Goal: Task Accomplishment & Management: Use online tool/utility

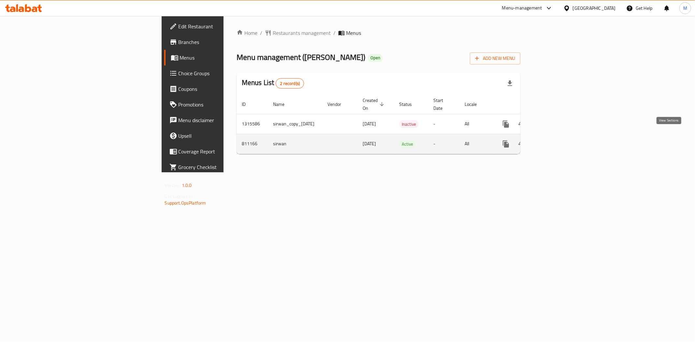
click at [557, 140] on icon "enhanced table" at bounding box center [553, 144] width 8 height 8
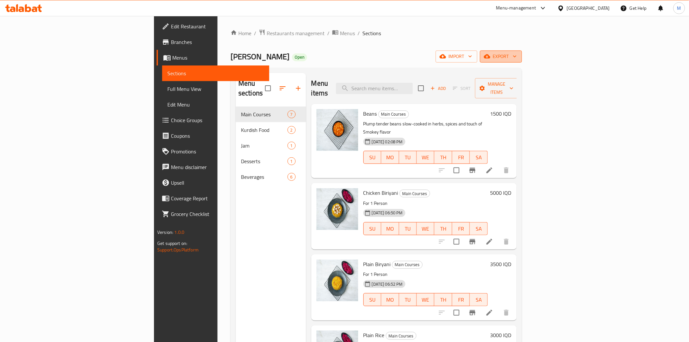
click at [517, 55] on span "export" at bounding box center [501, 56] width 32 height 8
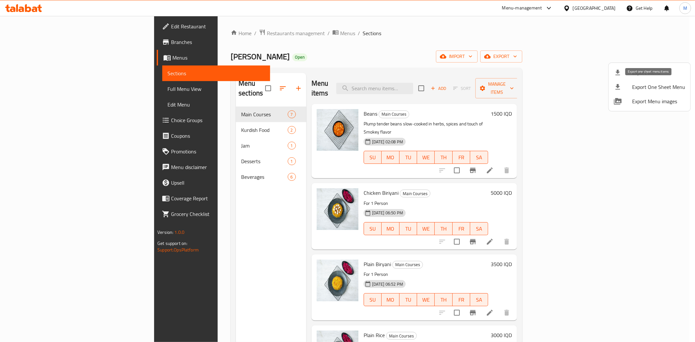
click at [662, 85] on span "Export One Sheet Menu" at bounding box center [658, 87] width 53 height 8
click at [194, 35] on div at bounding box center [347, 171] width 695 height 342
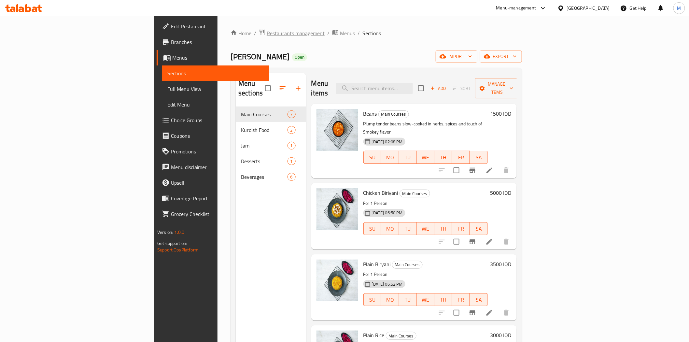
click at [267, 36] on span "Restaurants management" at bounding box center [296, 33] width 58 height 8
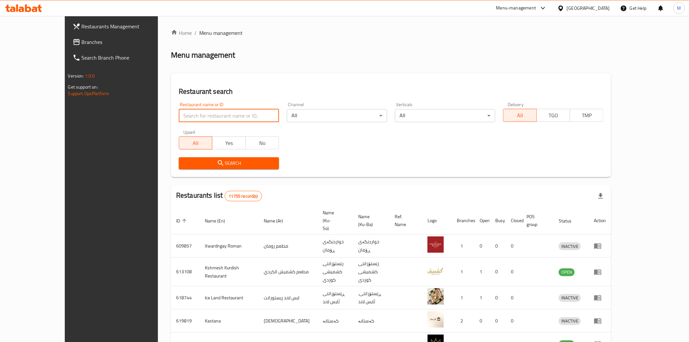
click at [184, 116] on input "search" at bounding box center [229, 115] width 100 height 13
type input "[PERSON_NAME]"
click at [202, 161] on span "Search" at bounding box center [229, 163] width 90 height 8
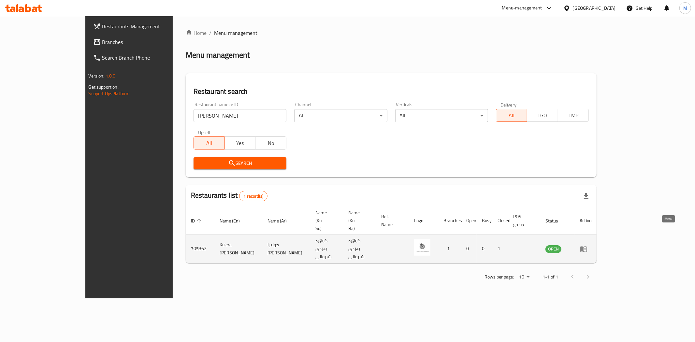
click at [587, 245] on icon "enhanced table" at bounding box center [583, 249] width 8 height 8
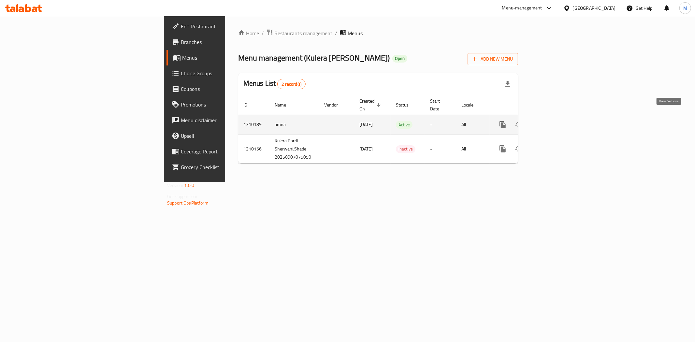
click at [553, 121] on icon "enhanced table" at bounding box center [550, 125] width 8 height 8
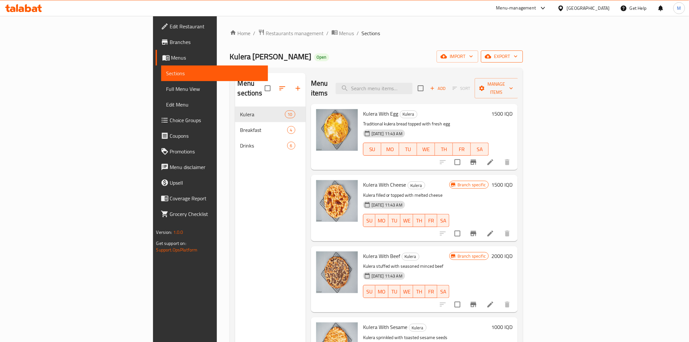
click at [518, 56] on span "export" at bounding box center [502, 56] width 32 height 8
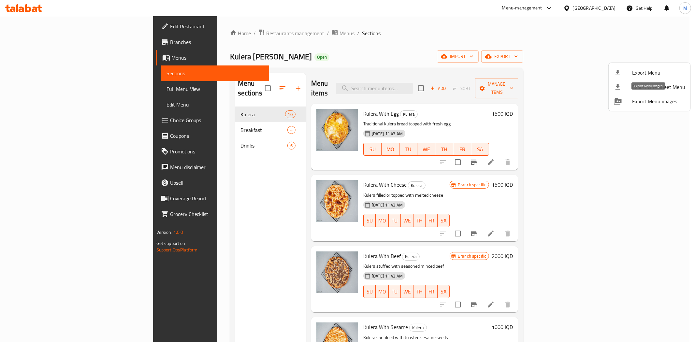
click at [657, 101] on span "Export Menu images" at bounding box center [658, 101] width 53 height 8
drag, startPoint x: 194, startPoint y: 28, endPoint x: 193, endPoint y: 32, distance: 4.2
click at [193, 28] on div at bounding box center [347, 171] width 695 height 342
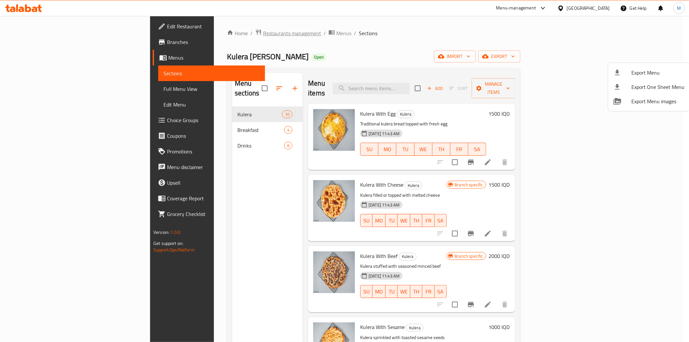
click at [263, 32] on span "Restaurants management" at bounding box center [292, 33] width 58 height 8
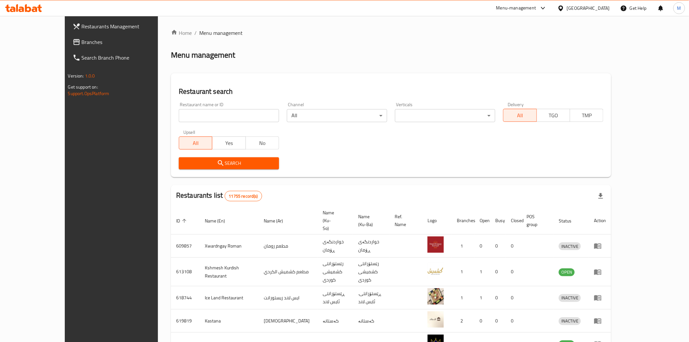
click at [186, 112] on input "search" at bounding box center [229, 115] width 100 height 13
type input "[PERSON_NAME]"
click at [201, 162] on span "Search" at bounding box center [229, 163] width 90 height 8
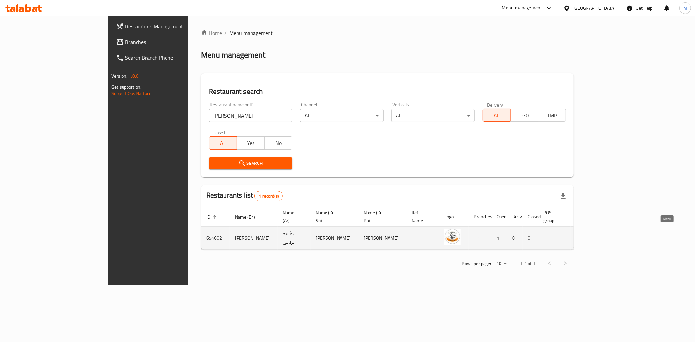
click at [617, 236] on icon "enhanced table" at bounding box center [613, 239] width 7 height 6
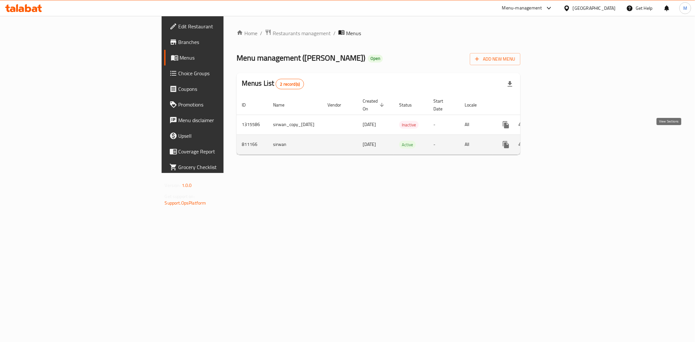
click at [557, 141] on icon "enhanced table" at bounding box center [553, 145] width 8 height 8
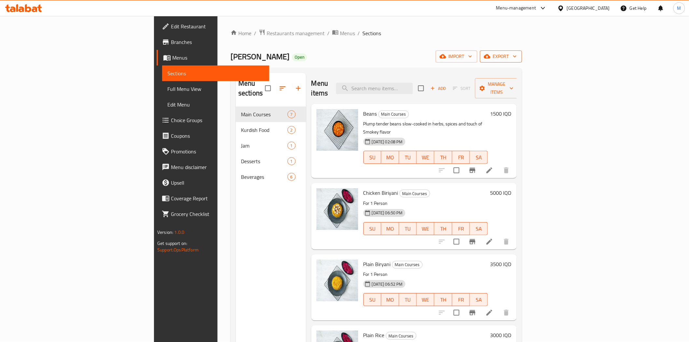
click at [522, 61] on button "export" at bounding box center [501, 56] width 42 height 12
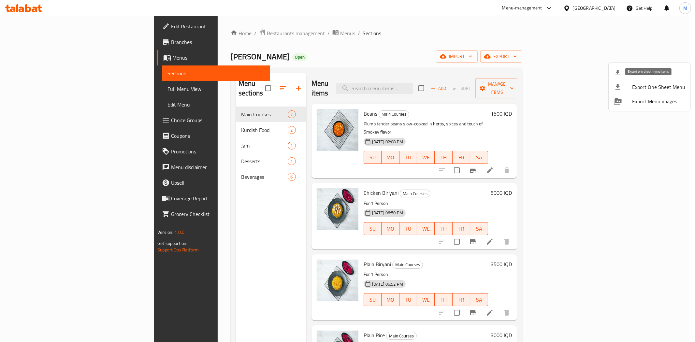
click at [650, 84] on span "Export One Sheet Menu" at bounding box center [658, 87] width 53 height 8
